Goal: Task Accomplishment & Management: Manage account settings

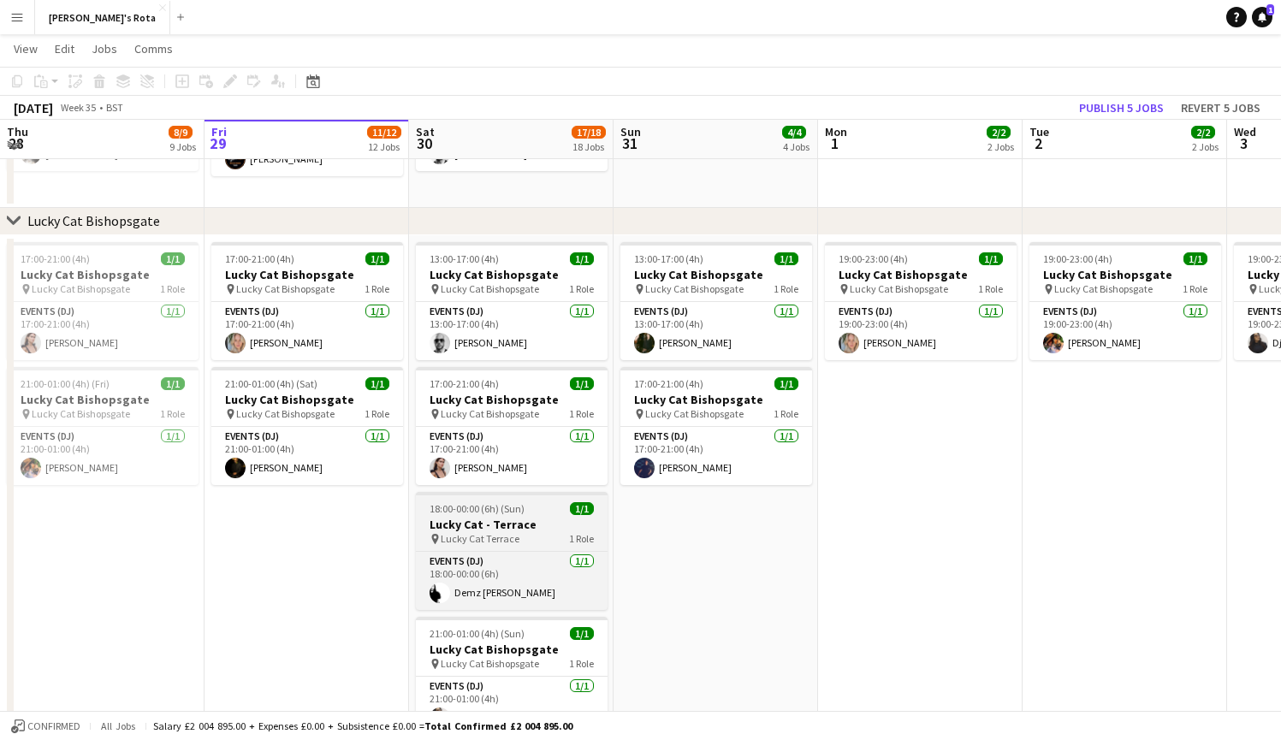
scroll to position [889, 0]
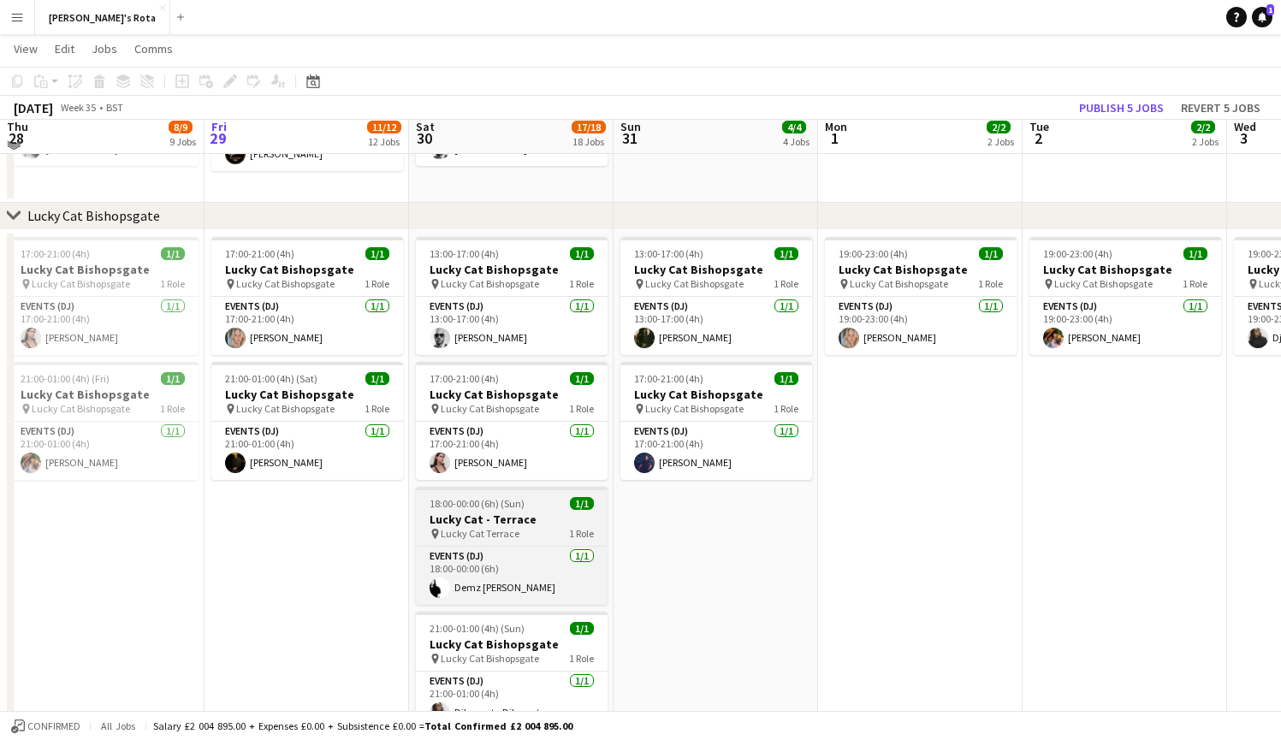
click at [495, 542] on app-job-card "18:00-00:00 (6h) (Sun) 1/1 Lucky Cat - Terrace pin Lucky Cat Terrace 1 Role Eve…" at bounding box center [512, 546] width 192 height 118
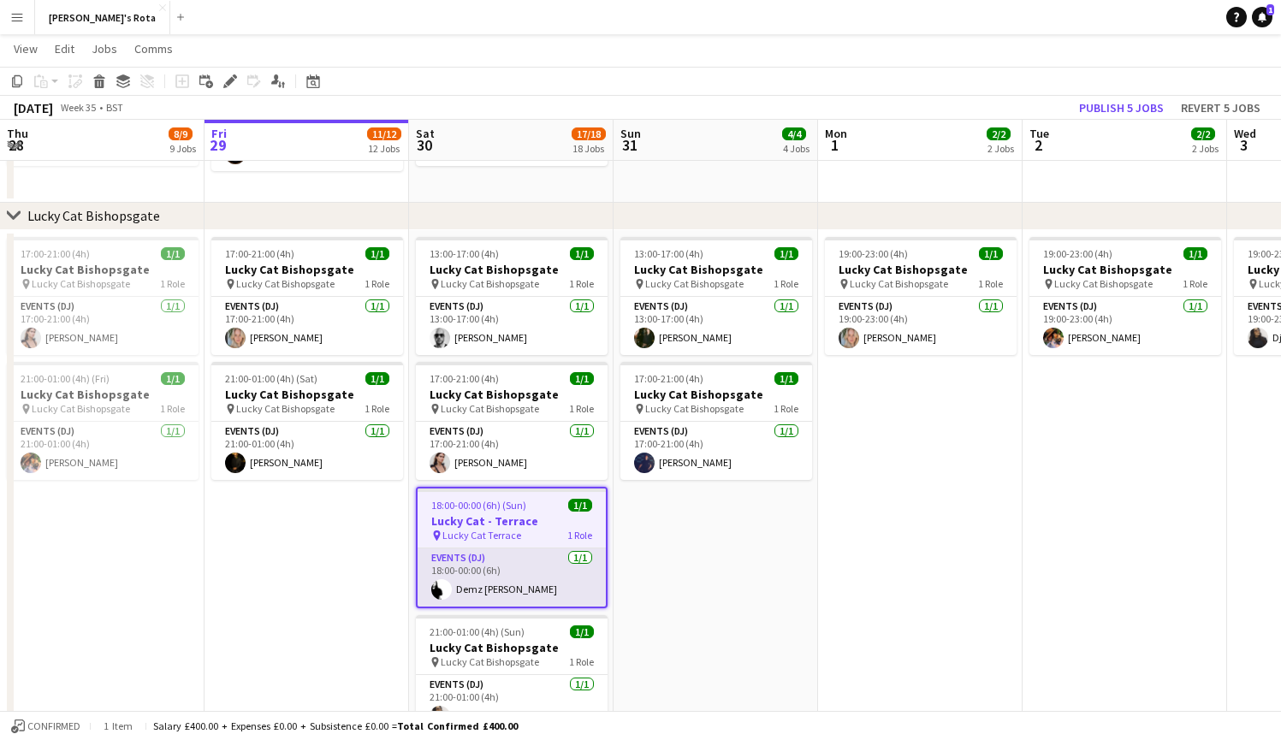
click at [505, 559] on app-card-role "Events (DJ) [DATE] 18:00-00:00 (6h) Demz [PERSON_NAME]" at bounding box center [512, 577] width 188 height 58
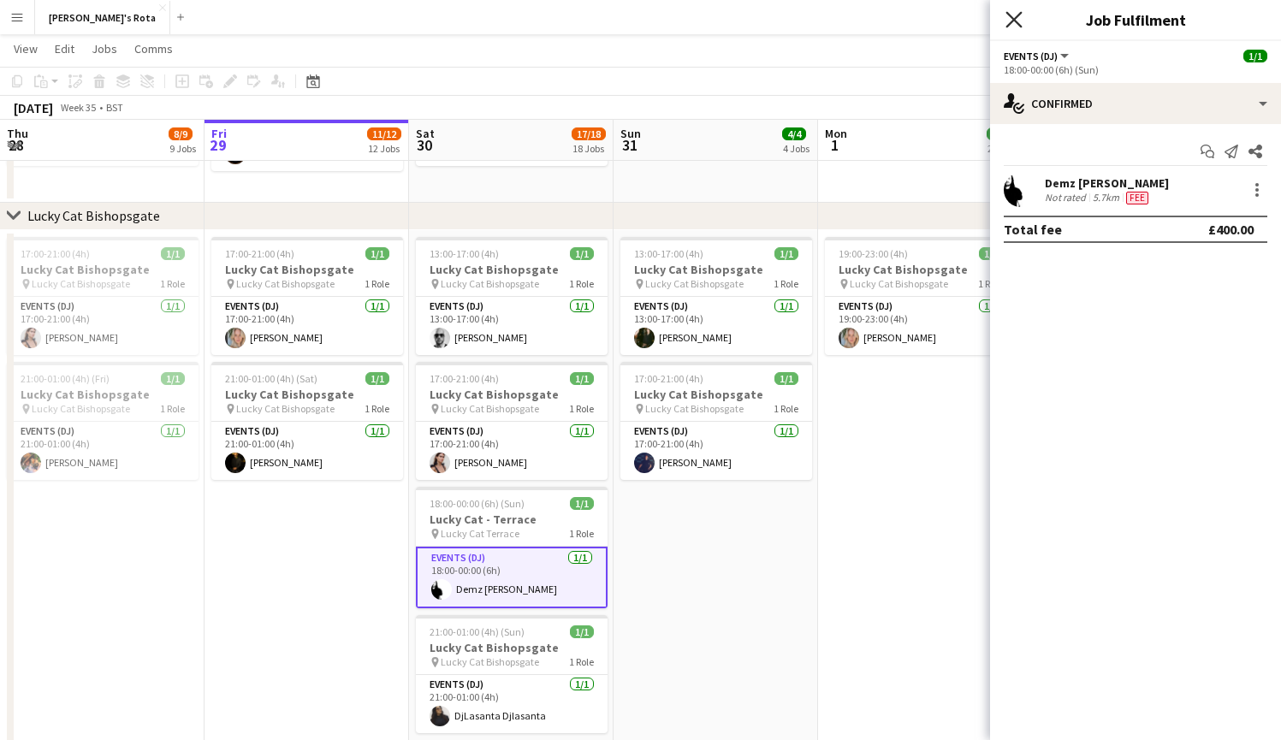
click at [1016, 15] on icon "Close pop-in" at bounding box center [1013, 19] width 16 height 16
